Goal: Task Accomplishment & Management: Use online tool/utility

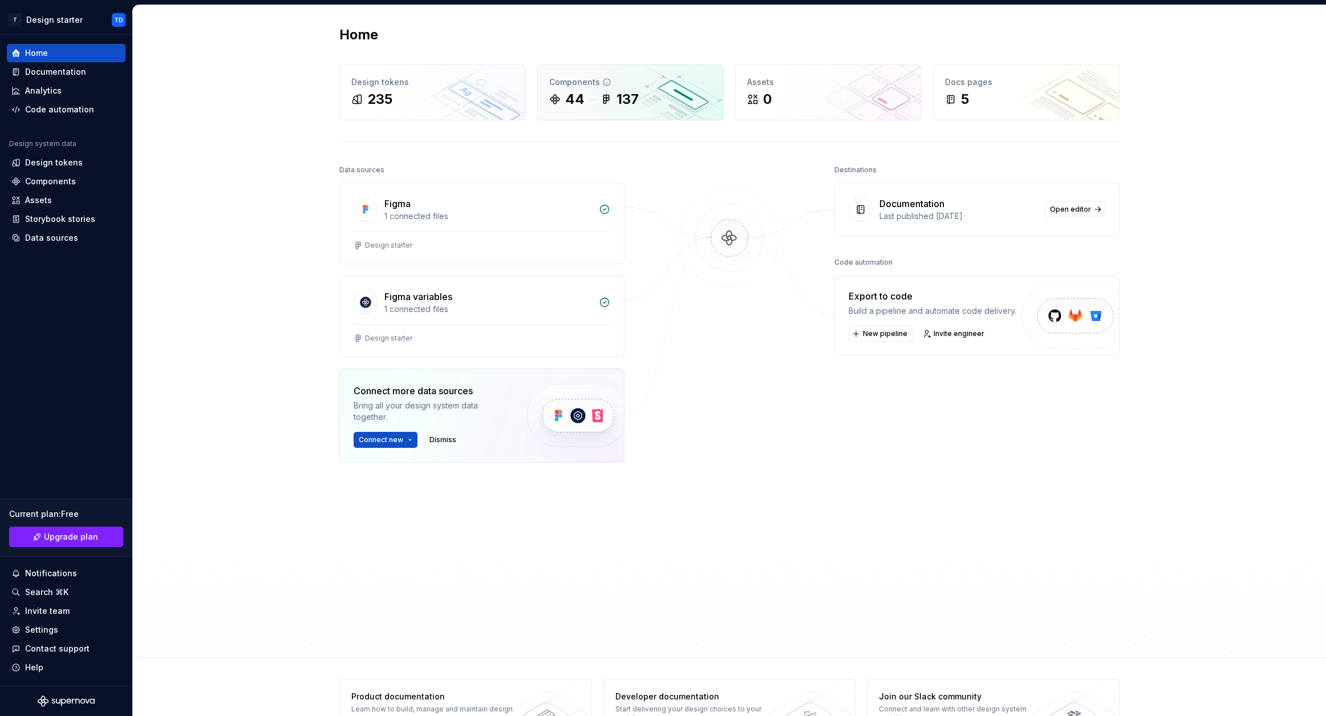
click at [581, 95] on div "44 137" at bounding box center [630, 99] width 163 height 18
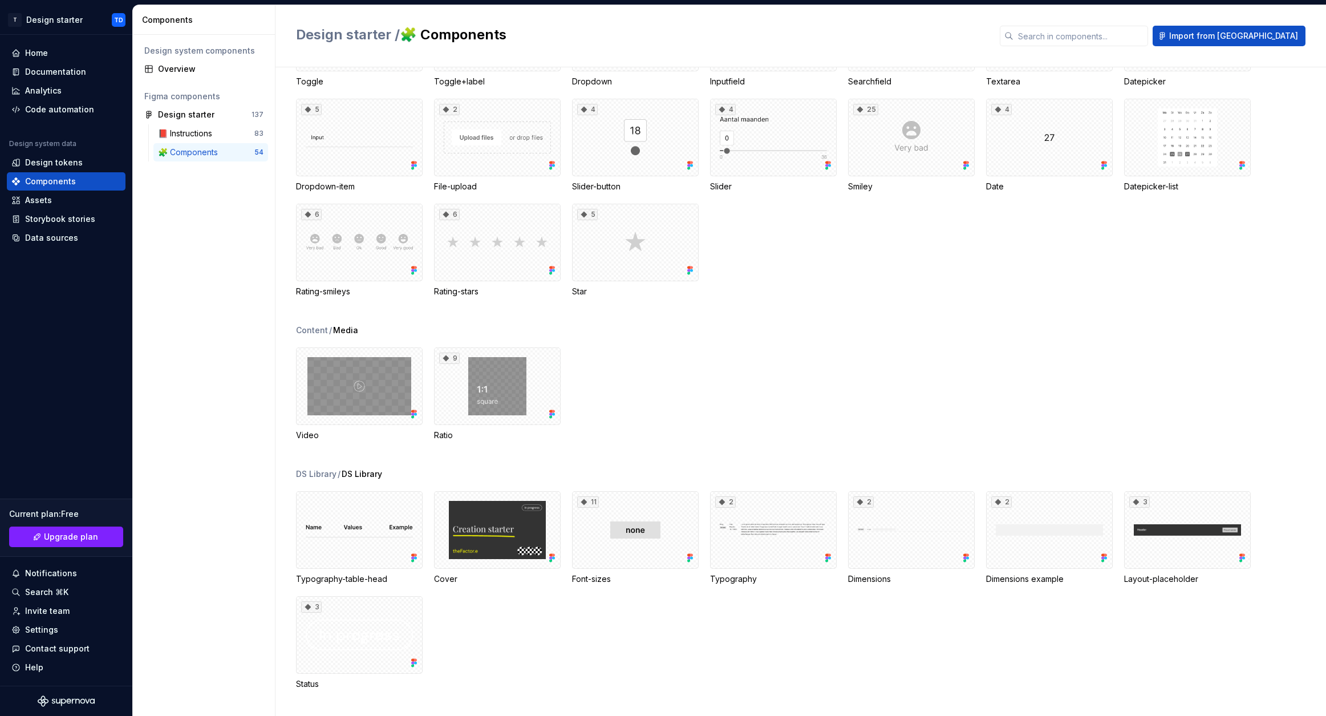
scroll to position [739, 0]
click at [65, 220] on div "Storybook stories" at bounding box center [60, 218] width 70 height 11
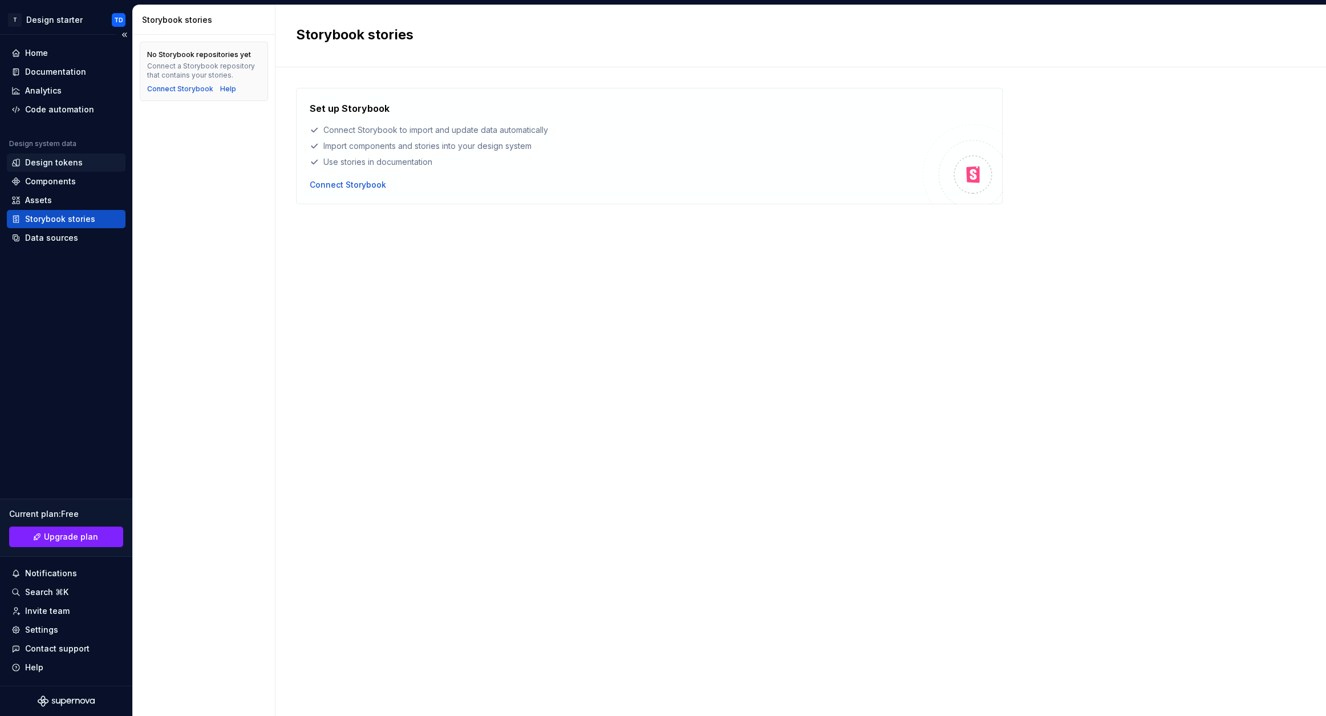
click at [44, 163] on div "Design tokens" at bounding box center [54, 162] width 58 height 11
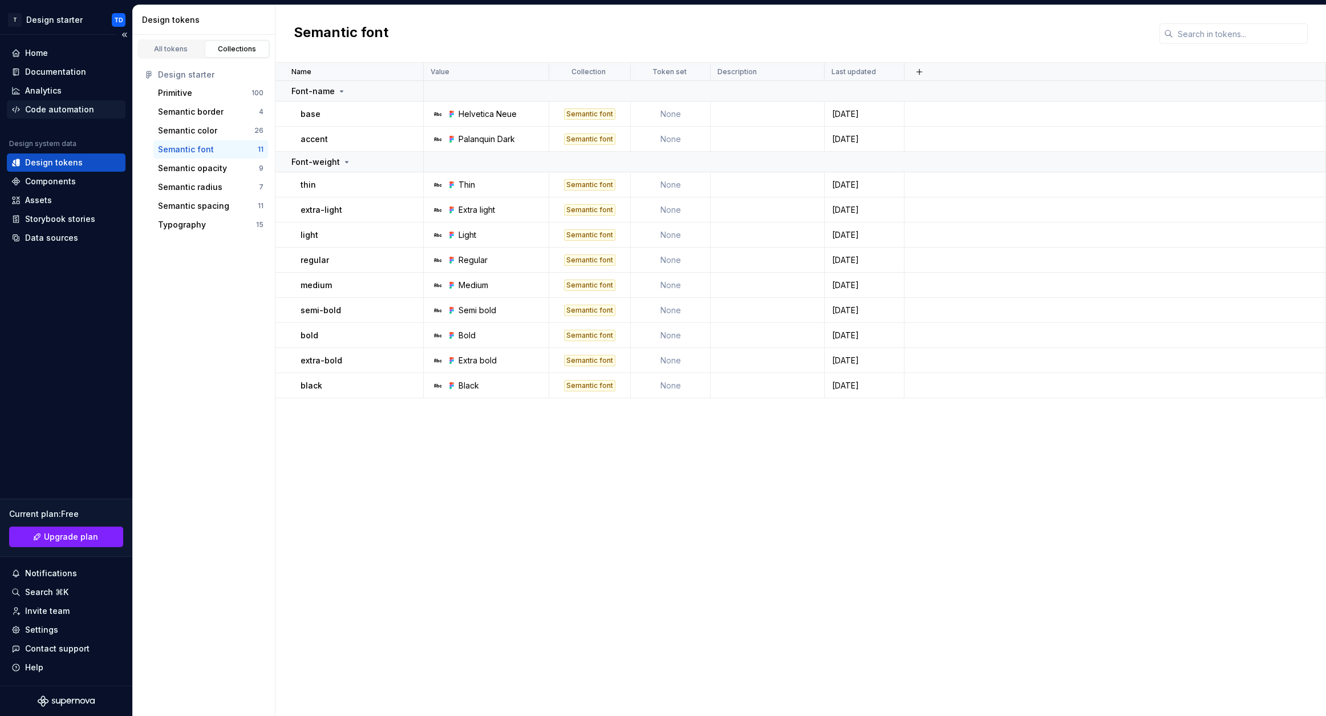
click at [50, 107] on div "Code automation" at bounding box center [59, 109] width 69 height 11
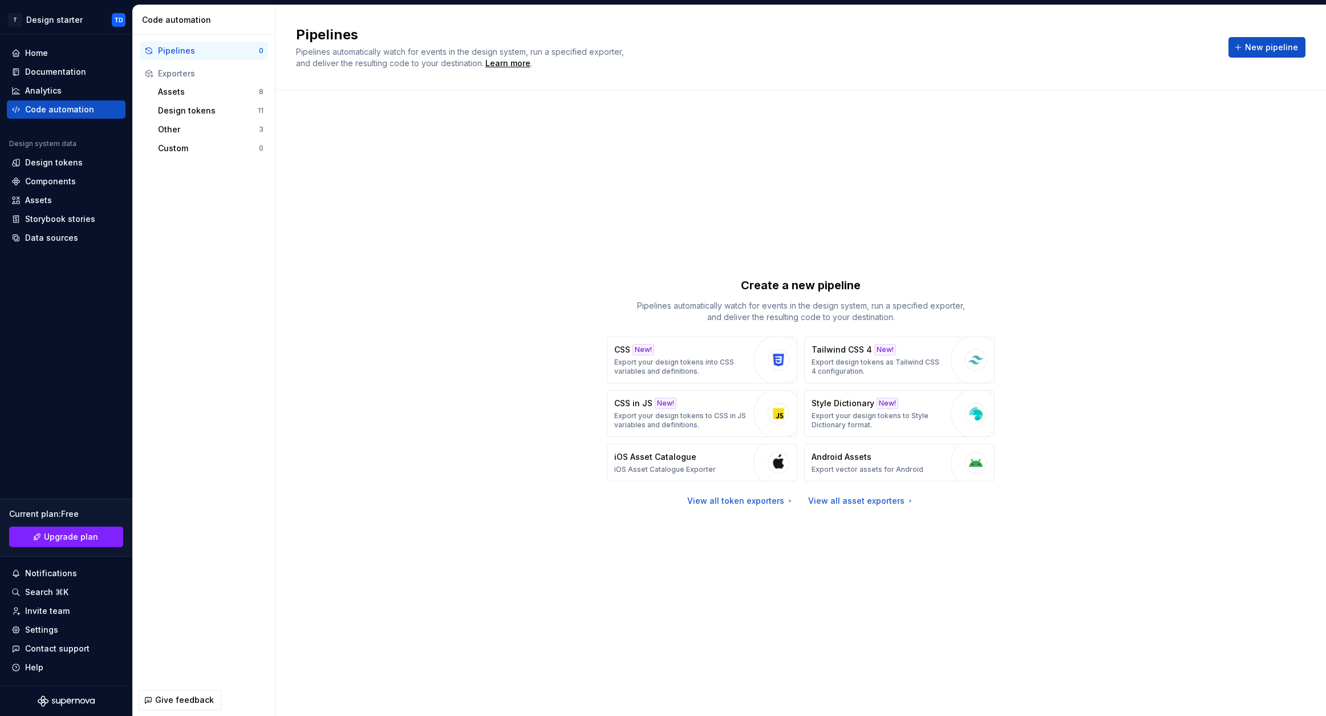
drag, startPoint x: 375, startPoint y: 51, endPoint x: 343, endPoint y: 310, distance: 260.9
click at [343, 310] on div "Pipelines Pipelines automatically watch for events in the design system, run a …" at bounding box center [801, 360] width 1051 height 711
click at [840, 412] on p "Export your design tokens to Style Dictionary format." at bounding box center [879, 420] width 134 height 18
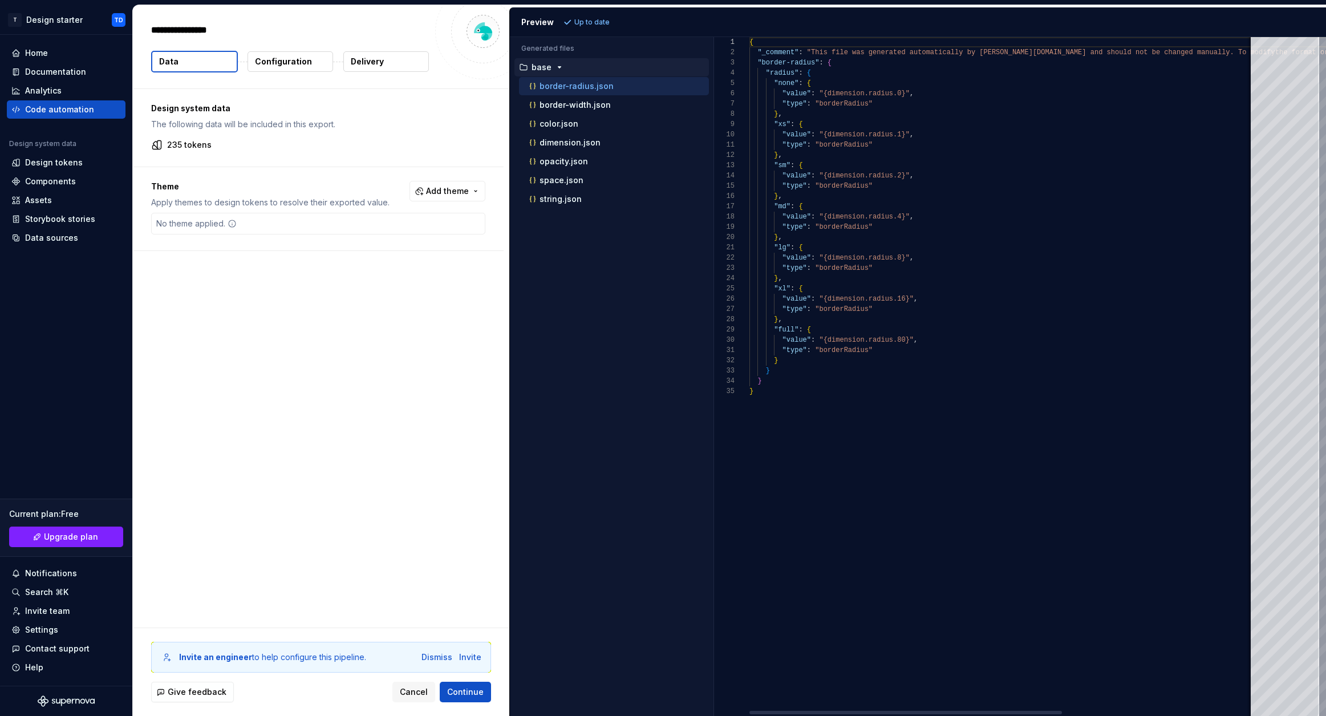
type textarea "*"
drag, startPoint x: 827, startPoint y: 102, endPoint x: 843, endPoint y: 155, distance: 55.3
click at [843, 155] on div "{ "_comment" : "This file was generated automatically by Supernov [DOMAIN_NAME]…" at bounding box center [1157, 376] width 815 height 679
type textarea "**********"
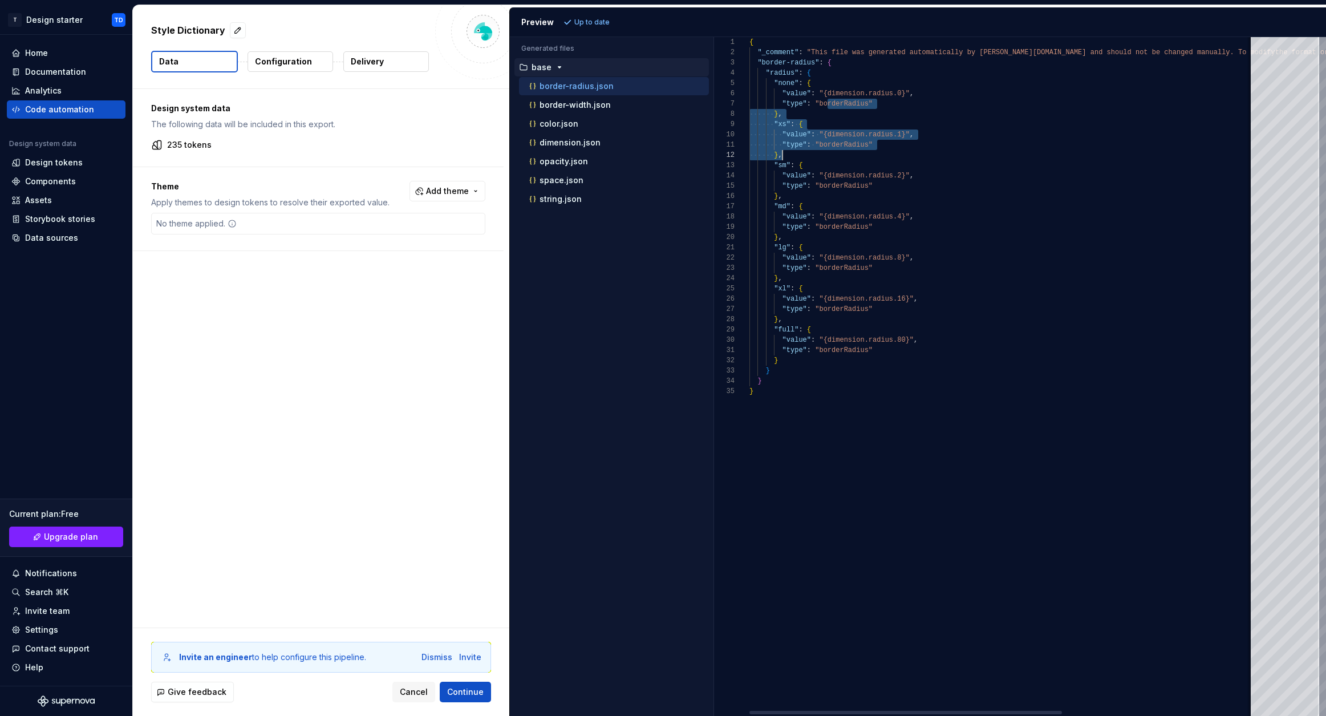
scroll to position [0, 87]
click at [837, 148] on div "{ "_comment" : "This file was generated automatically by Supernov [DOMAIN_NAME]…" at bounding box center [1157, 376] width 815 height 679
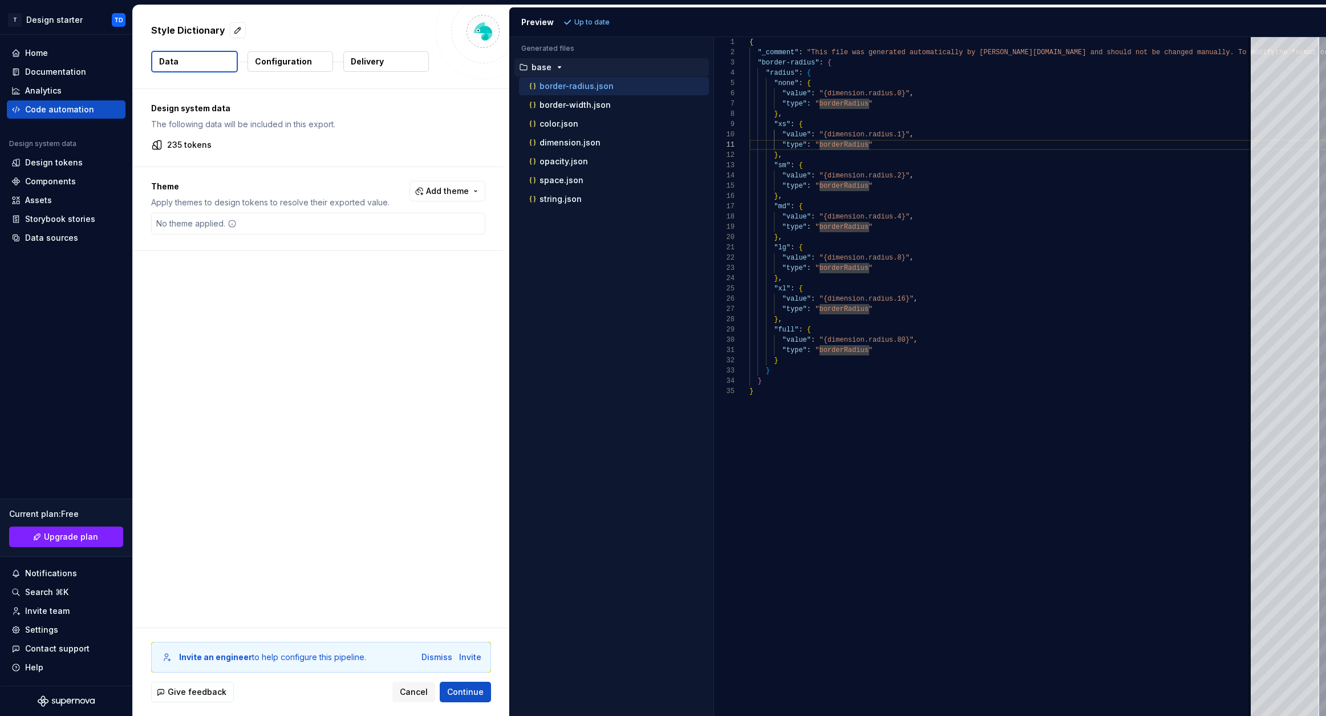
click at [345, 320] on div "Design system data The following data will be included in this export. 235 toke…" at bounding box center [321, 358] width 377 height 539
click at [51, 91] on div "Analytics" at bounding box center [43, 90] width 37 height 11
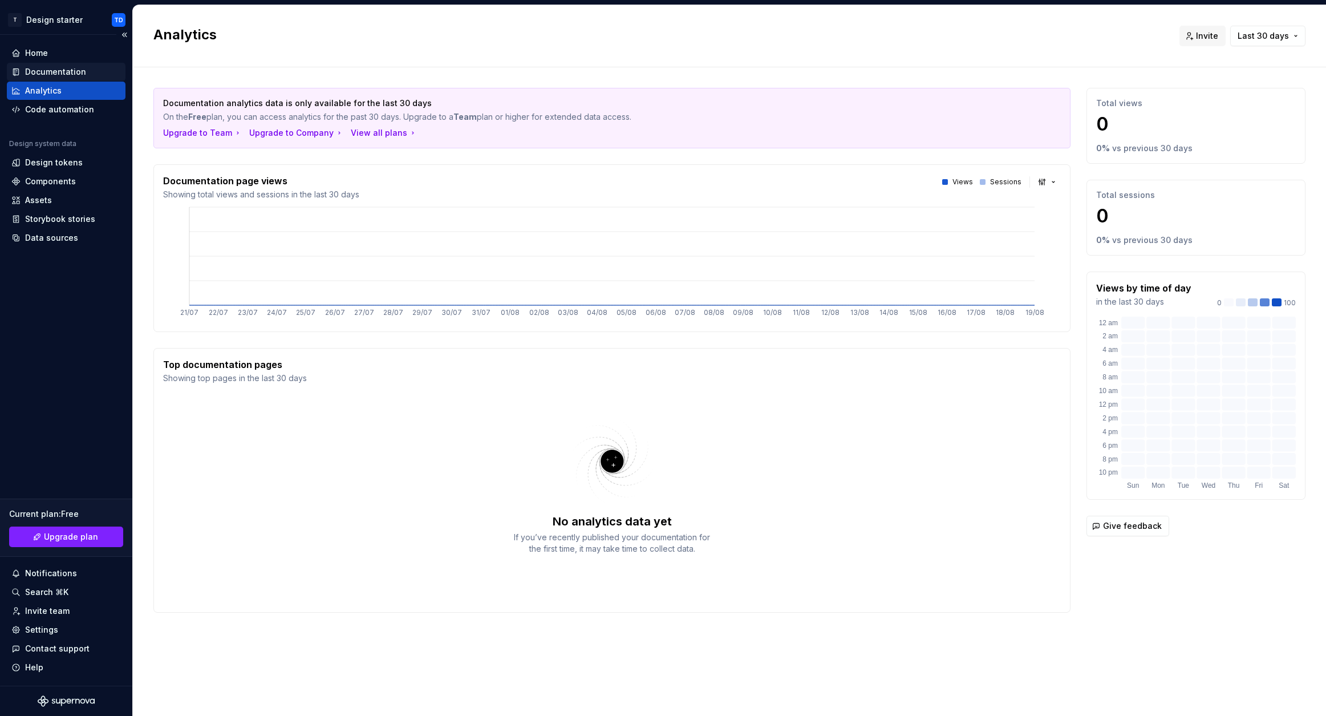
click at [69, 71] on div "Documentation" at bounding box center [55, 71] width 61 height 11
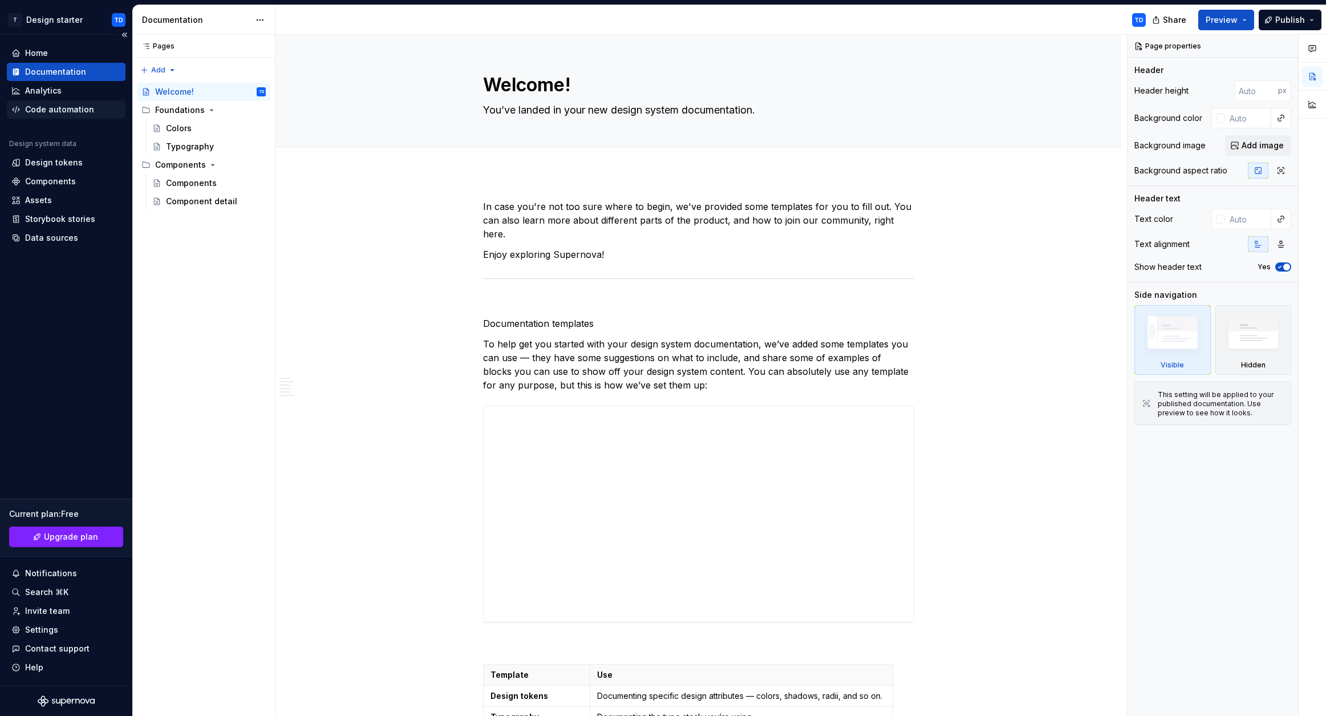
click at [60, 111] on div "Code automation" at bounding box center [59, 109] width 69 height 11
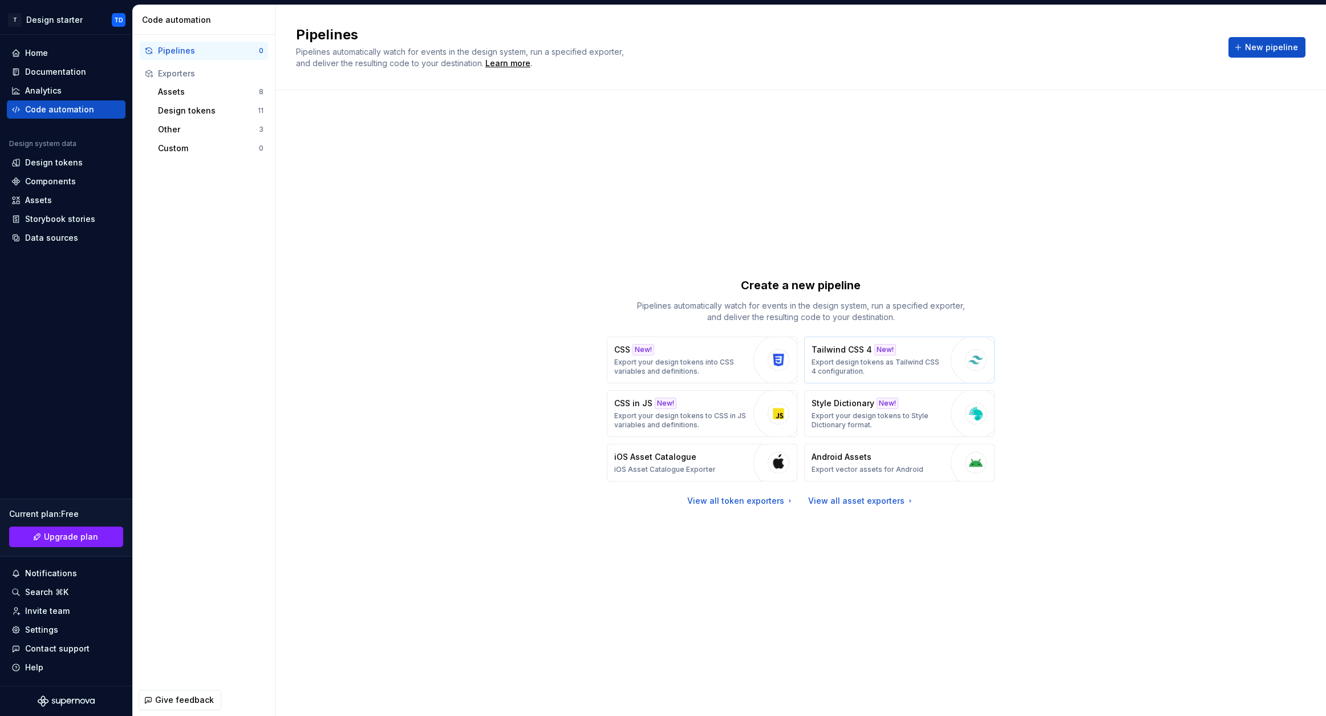
click at [840, 362] on p "Export design tokens as Tailwind CSS 4 configuration." at bounding box center [879, 367] width 134 height 18
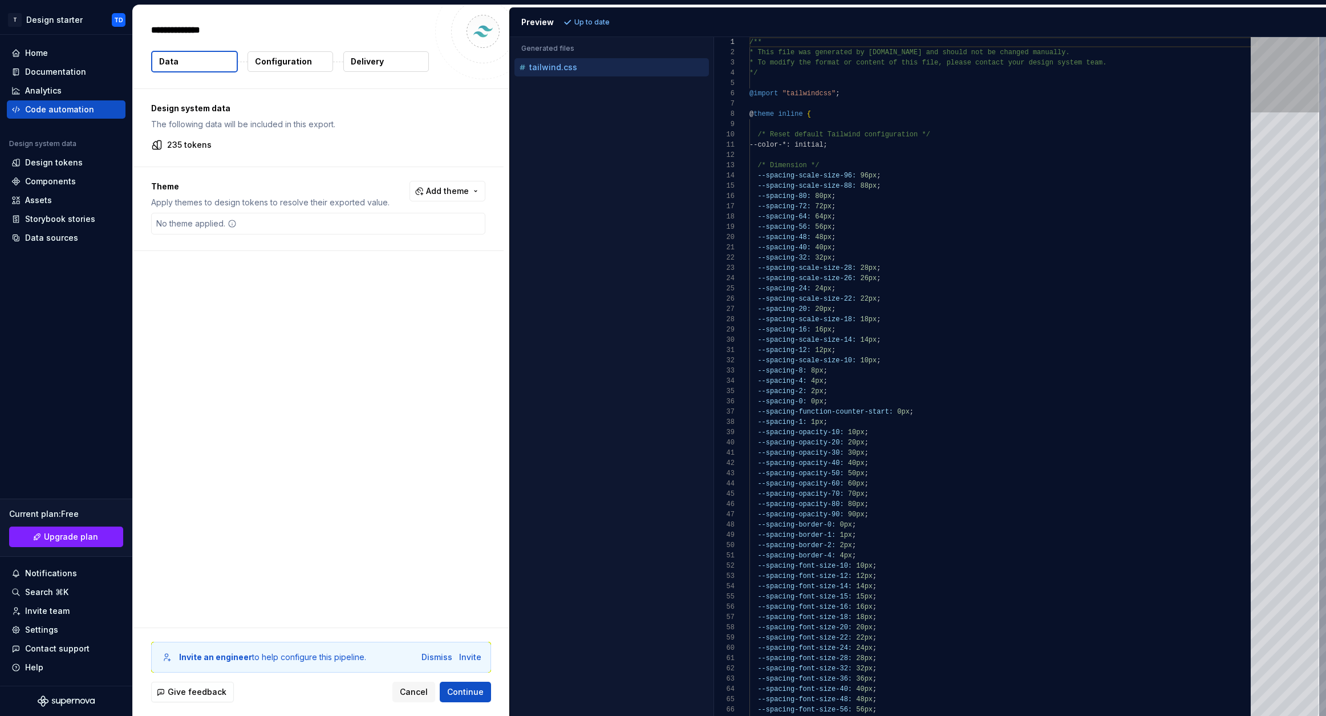
click at [1262, 230] on div at bounding box center [1285, 376] width 68 height 679
click at [416, 691] on span "Cancel" at bounding box center [414, 691] width 28 height 11
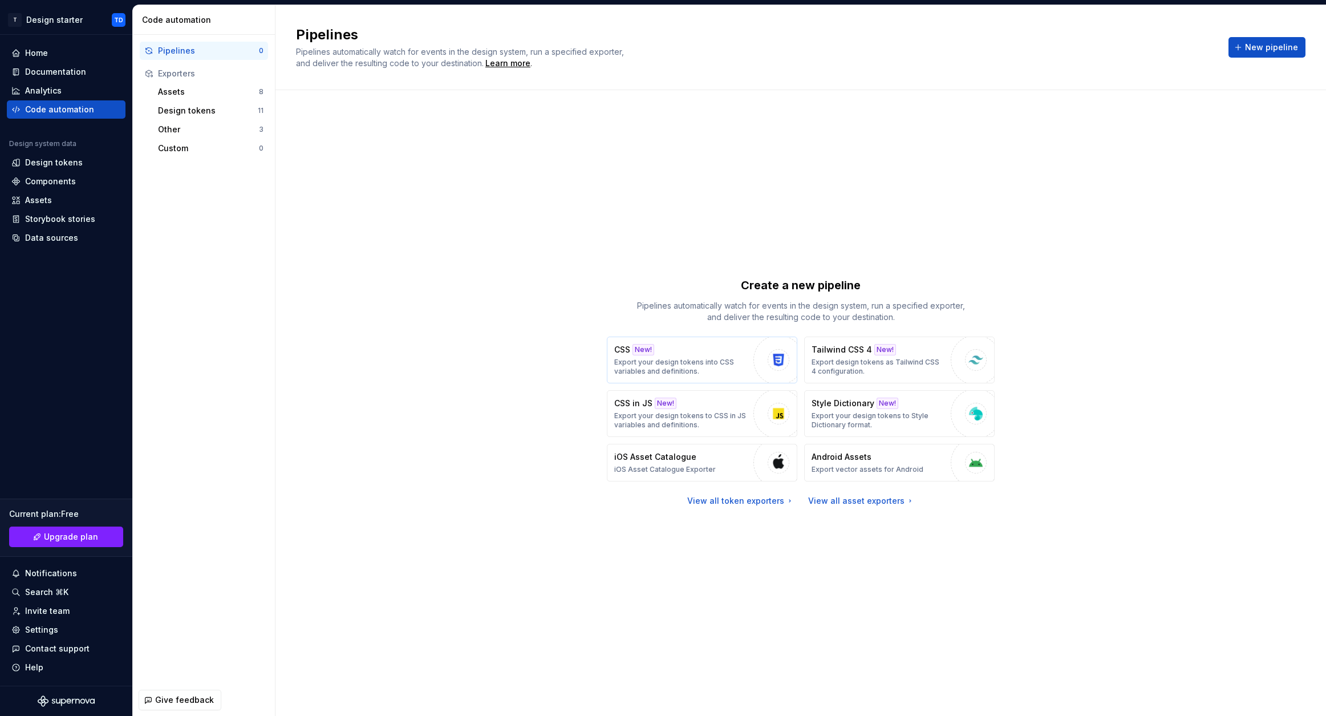
click at [669, 373] on p "Export your design tokens into CSS variables and definitions." at bounding box center [681, 367] width 134 height 18
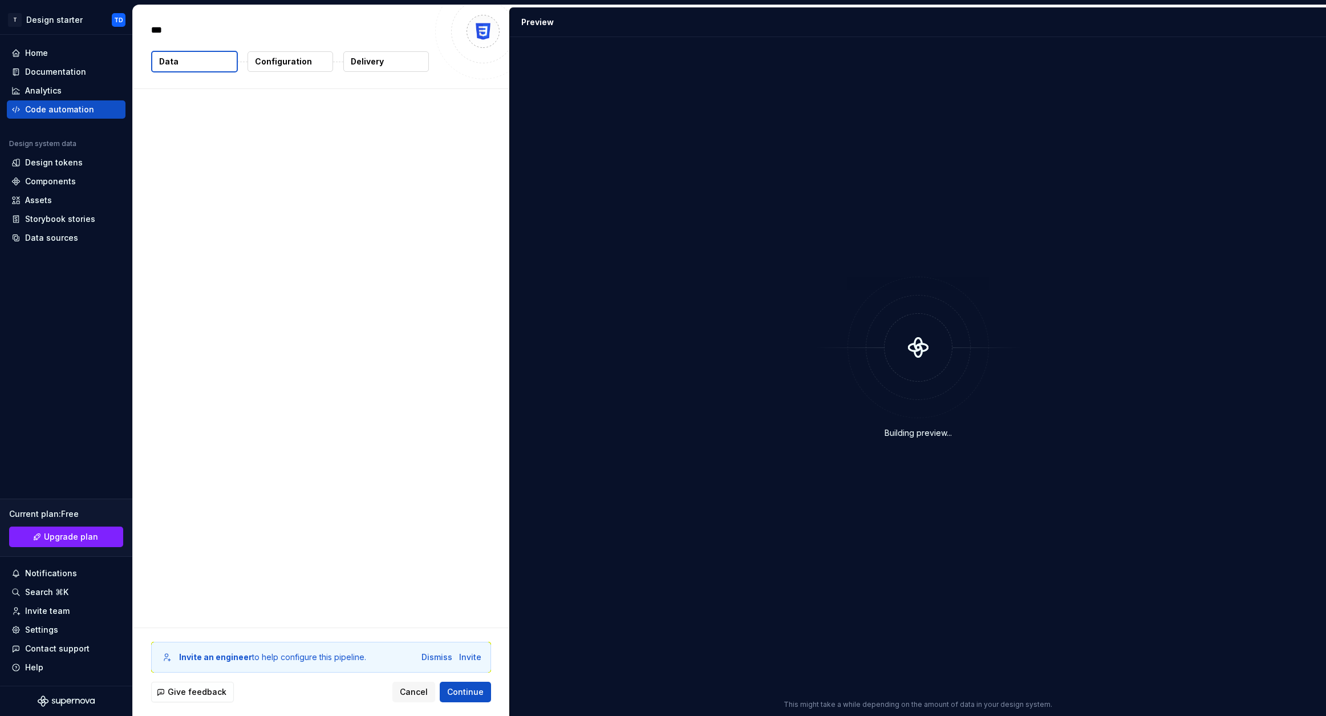
type textarea "*"
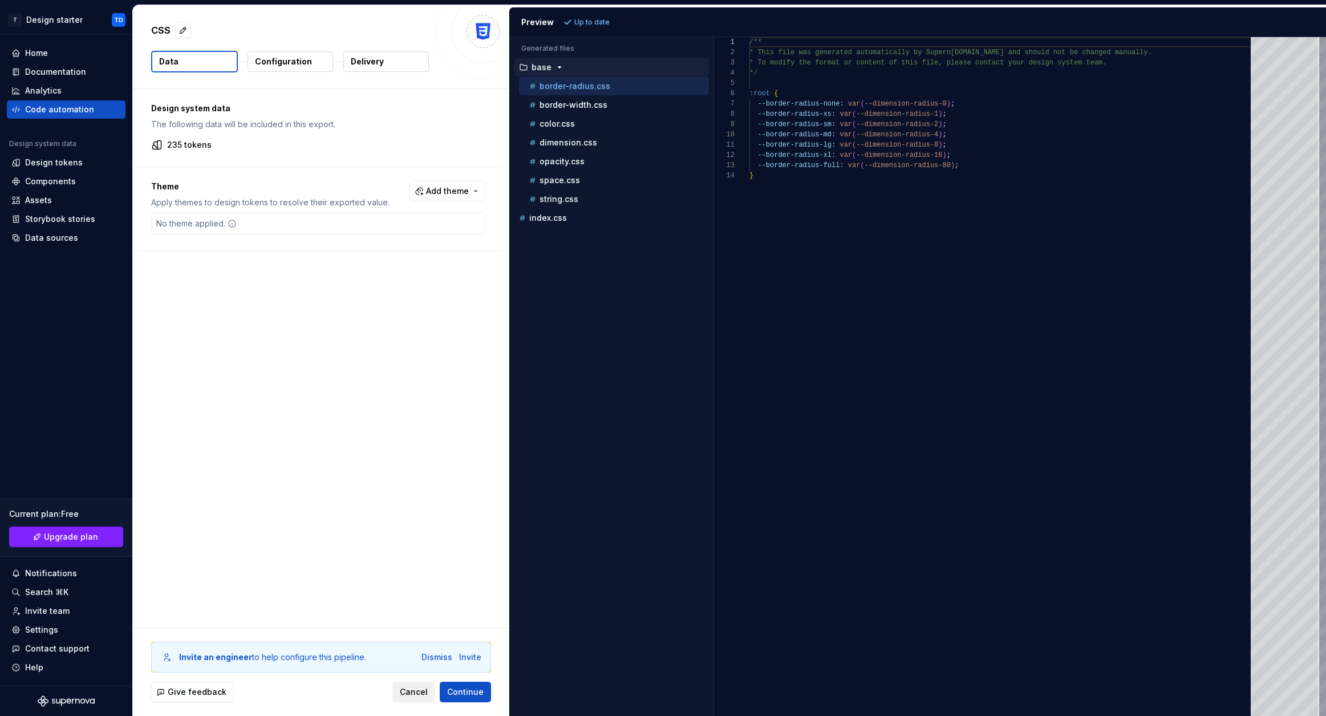
click at [406, 692] on span "Cancel" at bounding box center [414, 691] width 28 height 11
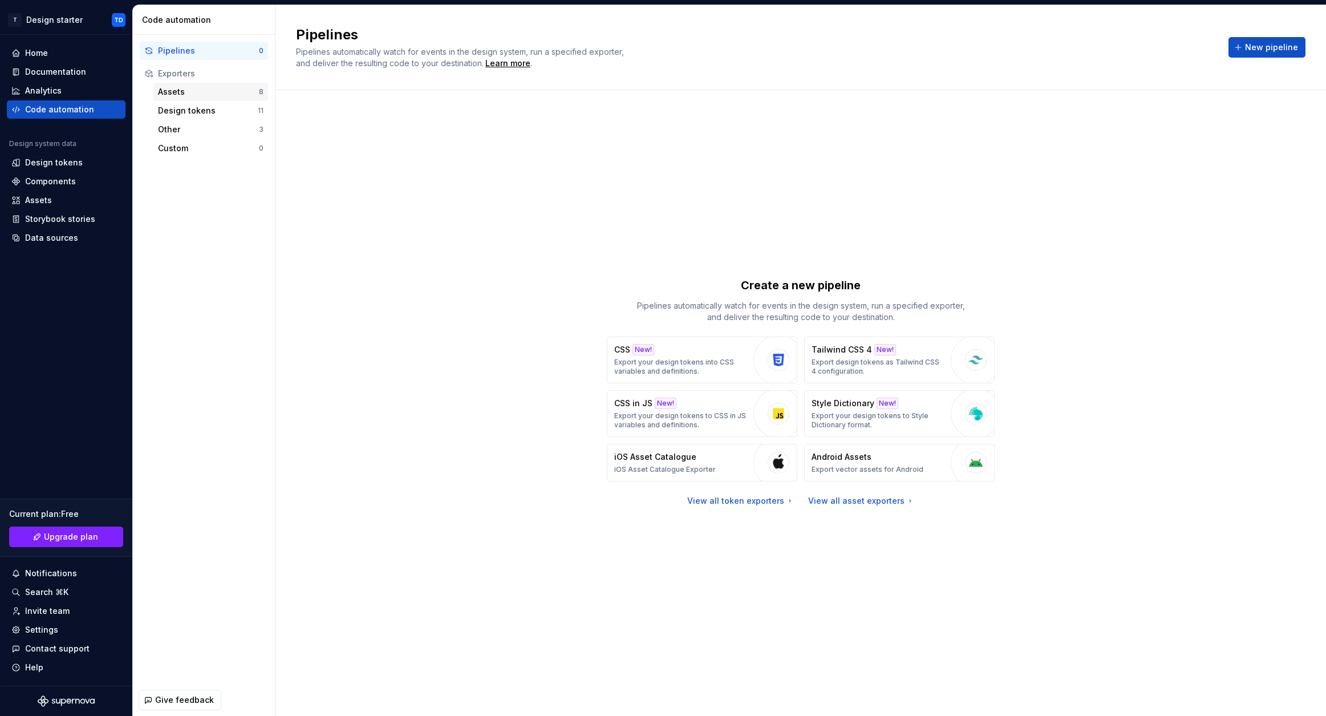
click at [173, 90] on div "Assets" at bounding box center [208, 91] width 101 height 11
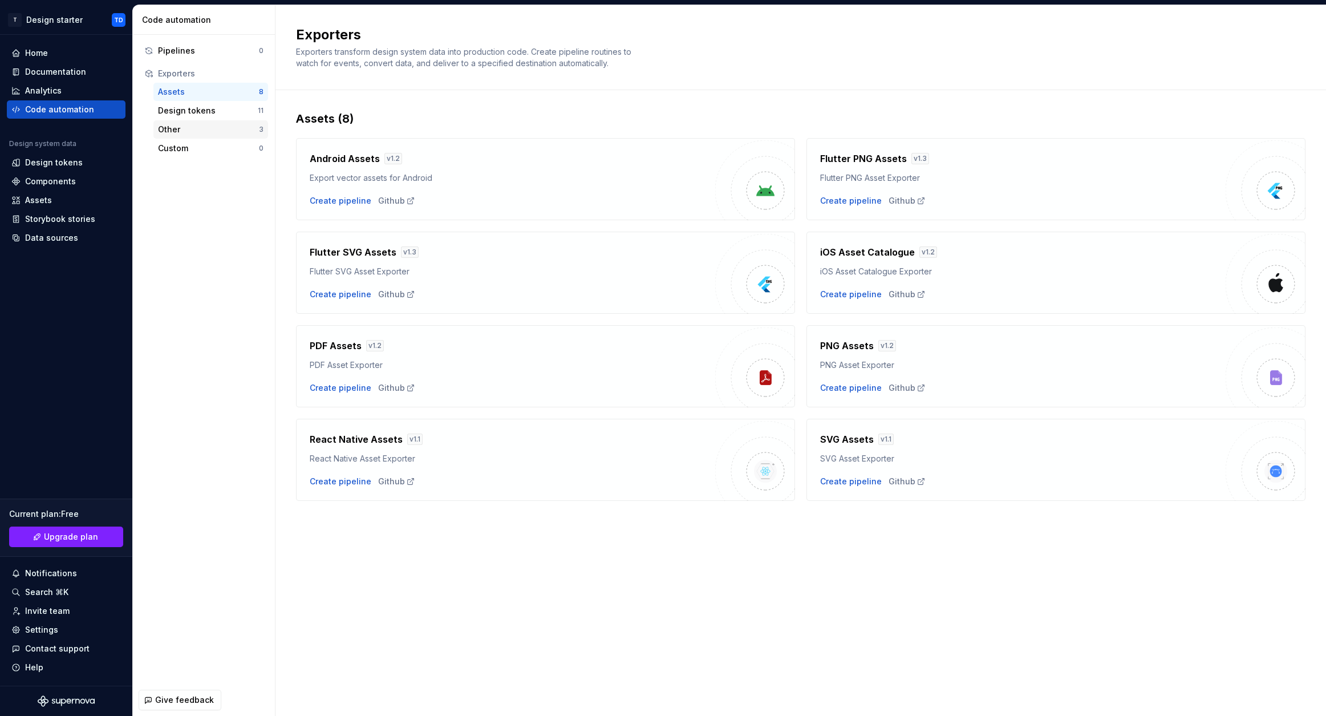
click at [180, 128] on div "Other" at bounding box center [208, 129] width 101 height 11
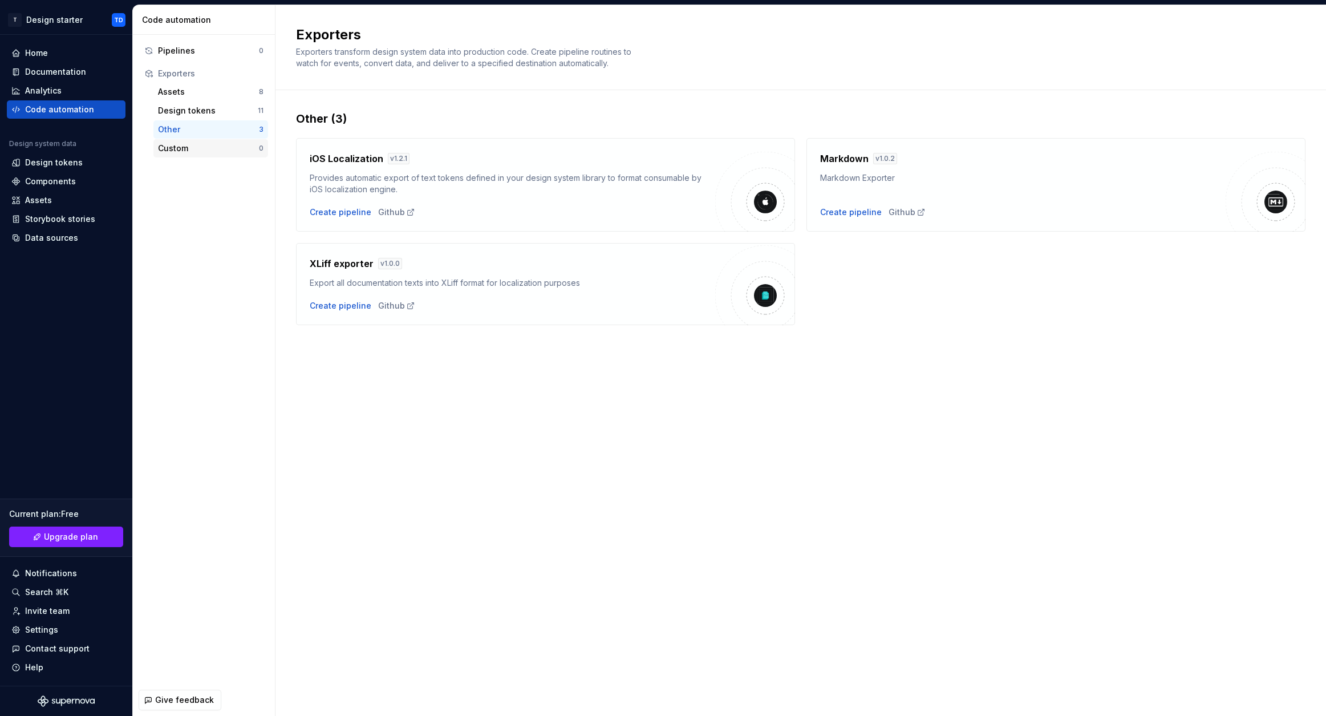
click at [163, 148] on div "Custom" at bounding box center [208, 148] width 101 height 11
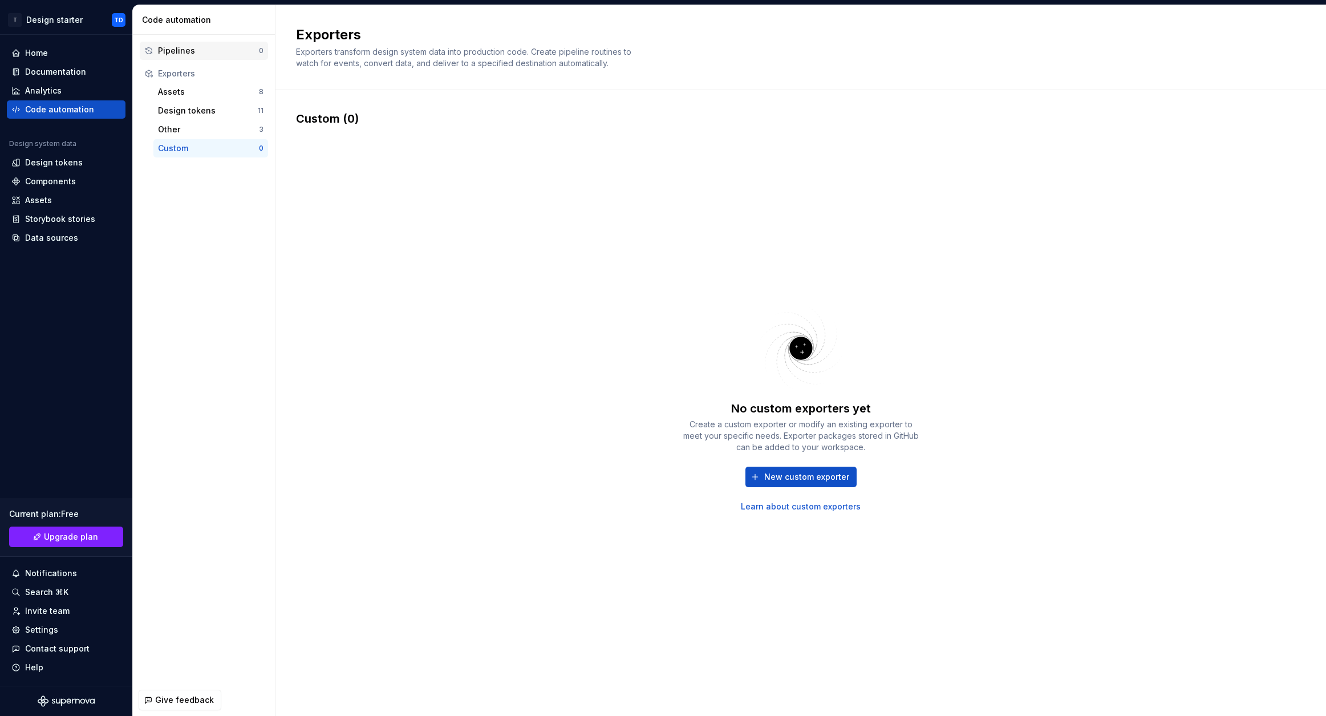
click at [178, 51] on div "Pipelines" at bounding box center [208, 50] width 101 height 11
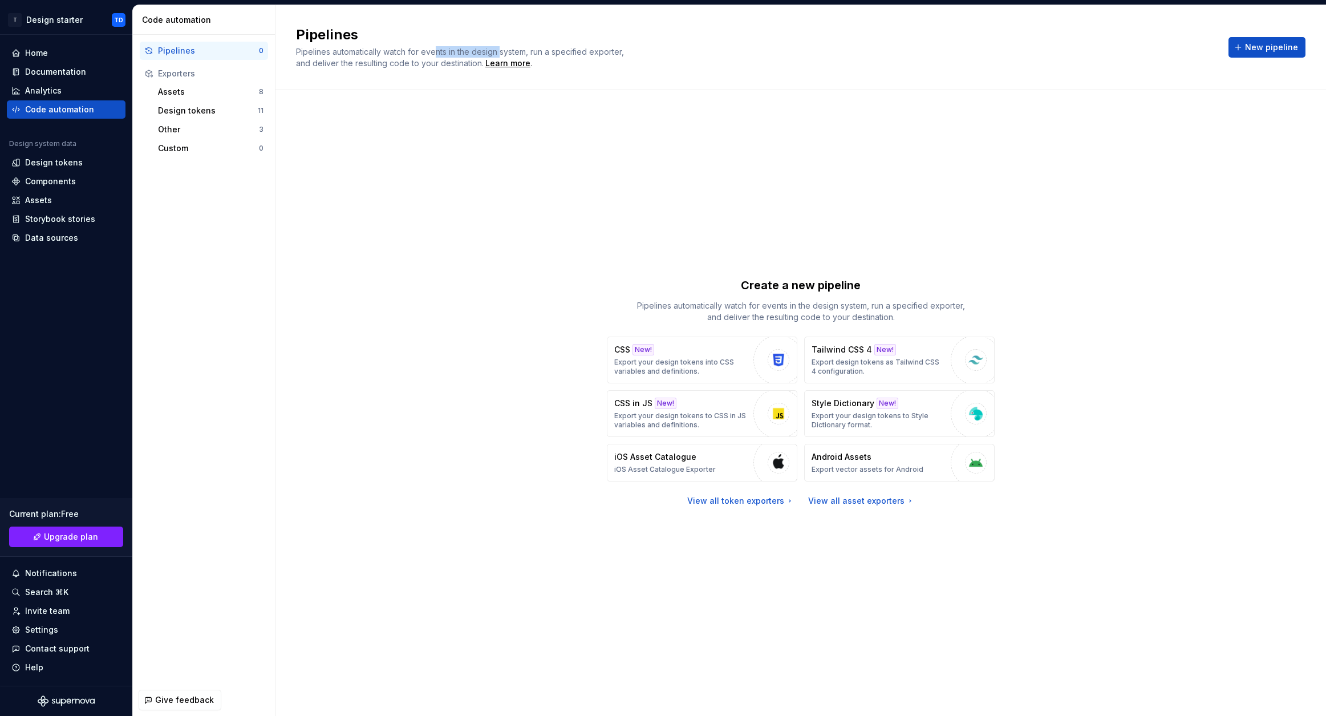
drag, startPoint x: 436, startPoint y: 52, endPoint x: 500, endPoint y: 56, distance: 64.0
click at [500, 56] on div "Pipelines automatically watch for events in the design system, run a specified …" at bounding box center [467, 57] width 342 height 23
click at [502, 67] on div "Learn more" at bounding box center [508, 63] width 45 height 11
